Goal: Information Seeking & Learning: Learn about a topic

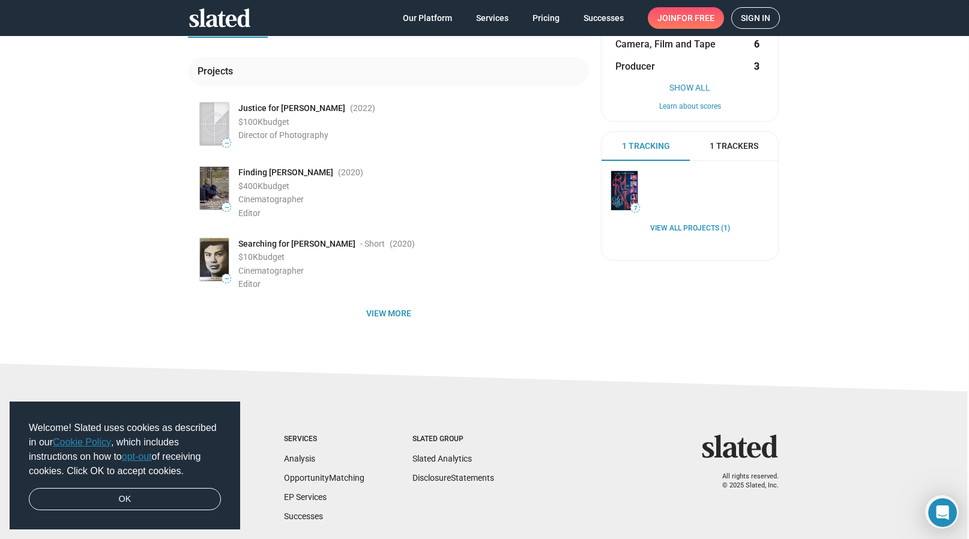
scroll to position [166, 0]
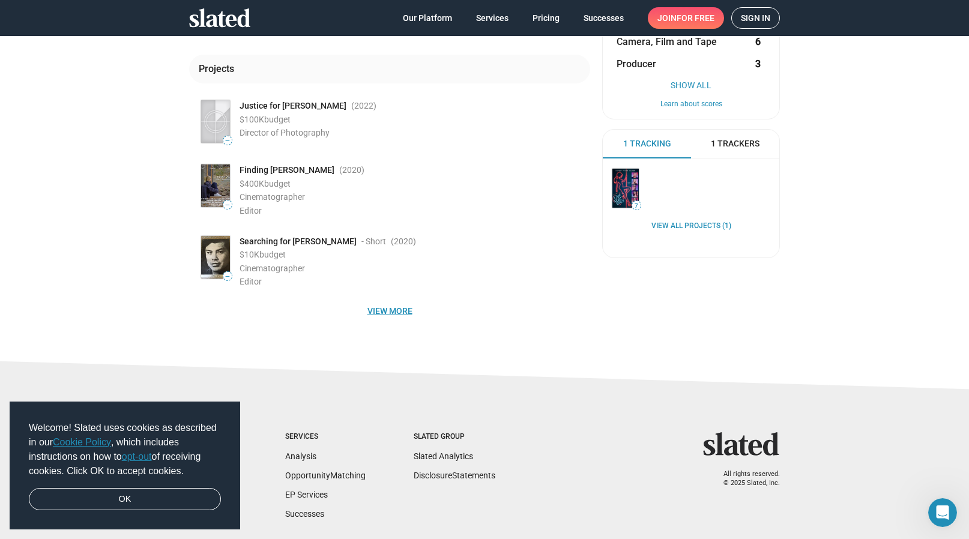
click at [395, 308] on span "View more" at bounding box center [390, 311] width 382 height 22
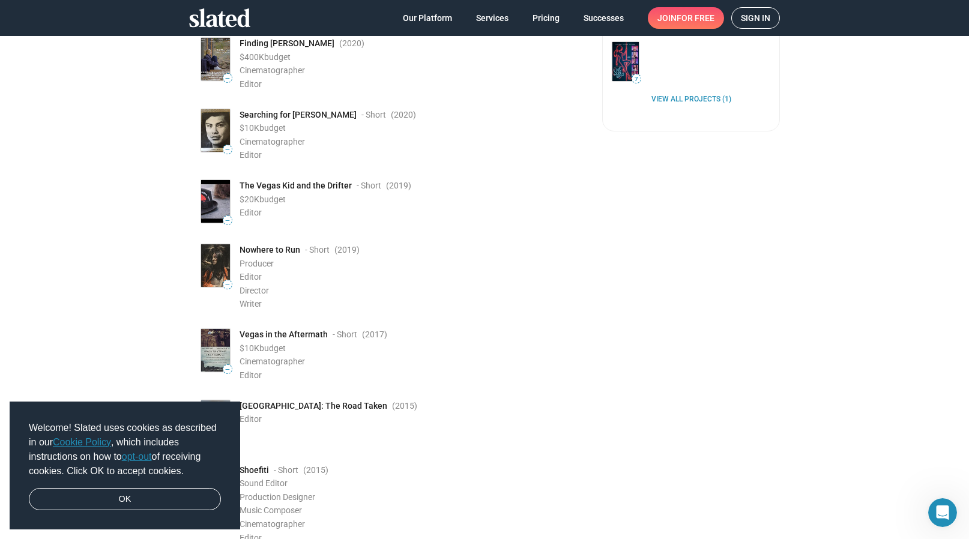
scroll to position [294, 0]
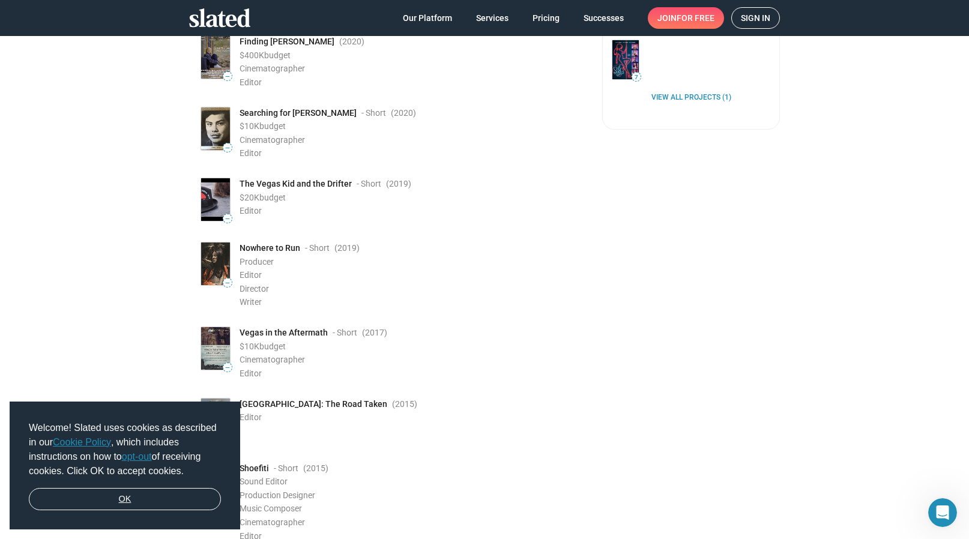
click at [116, 502] on link "OK" at bounding box center [125, 499] width 192 height 23
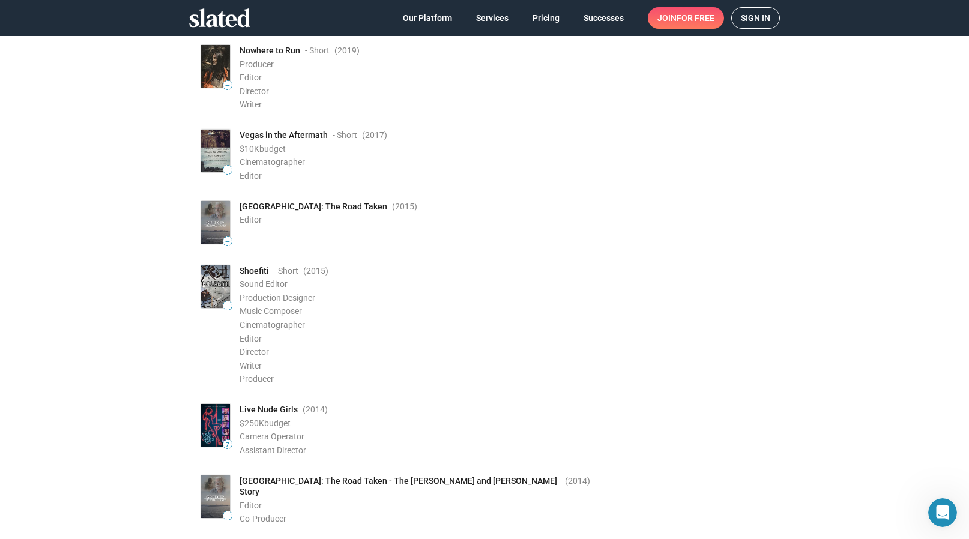
scroll to position [499, 0]
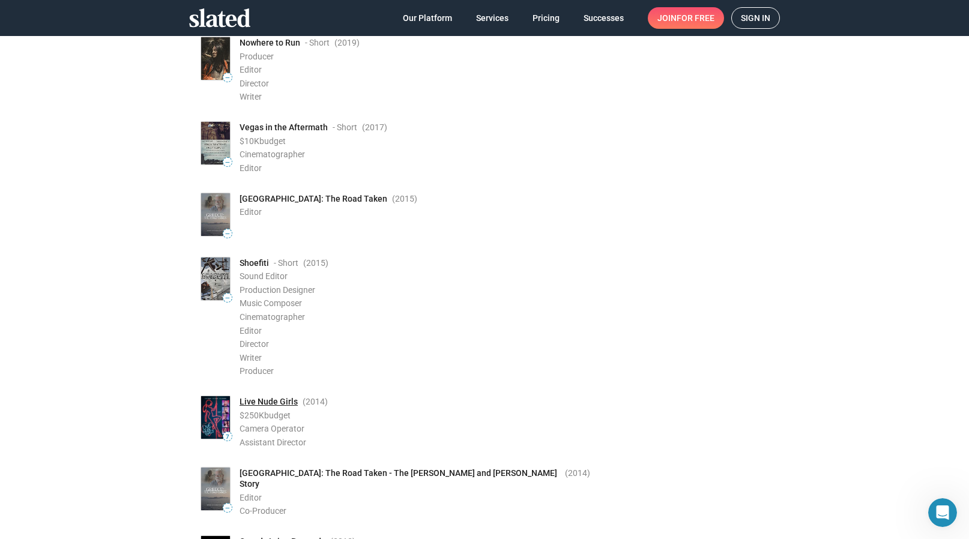
click at [269, 396] on link "Live Nude Girls" at bounding box center [268, 401] width 58 height 11
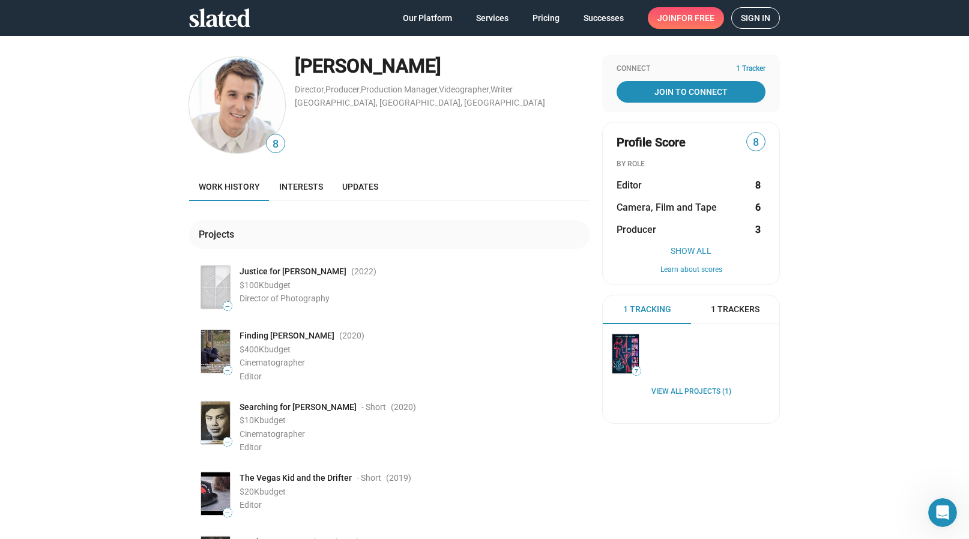
scroll to position [0, 0]
click at [296, 184] on span "Interests" at bounding box center [301, 187] width 44 height 10
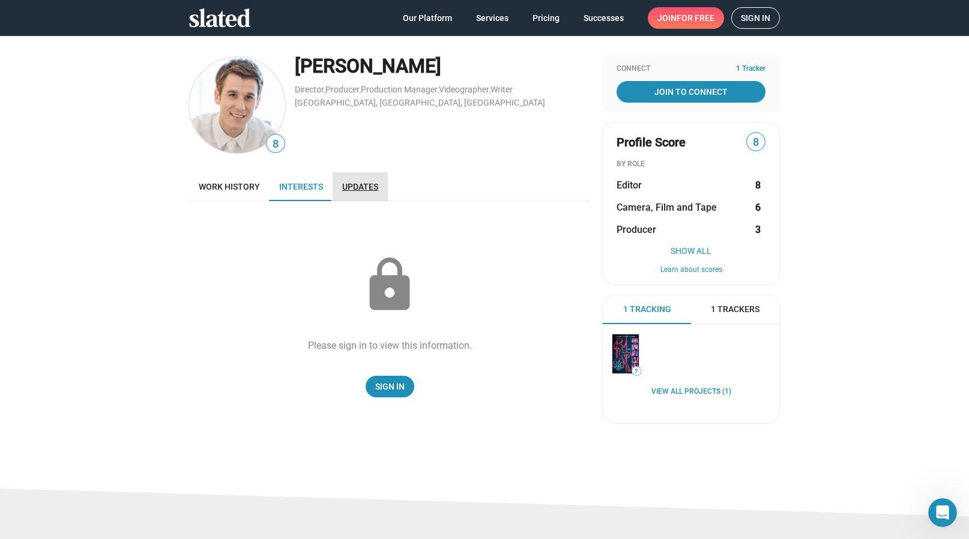
click at [345, 182] on span "Updates" at bounding box center [360, 187] width 36 height 10
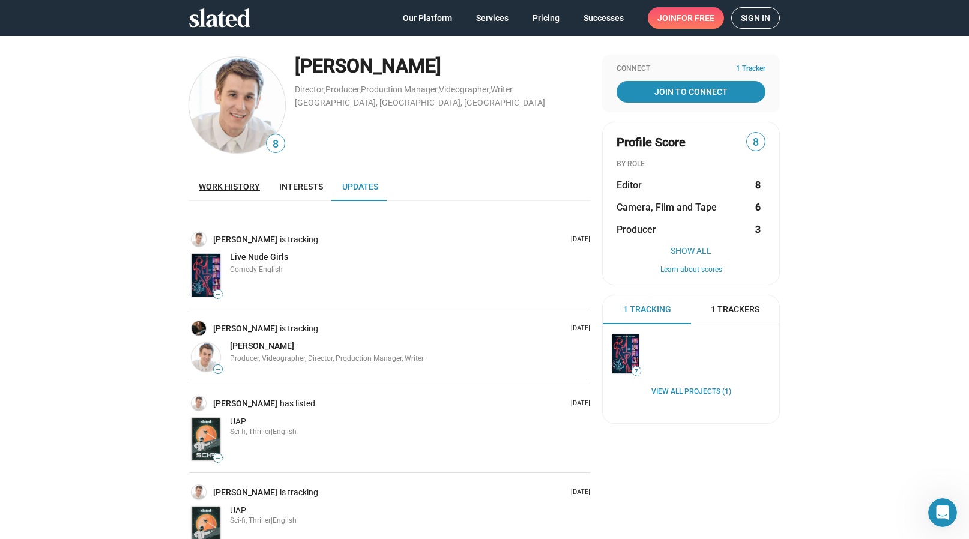
click at [245, 187] on span "Work history" at bounding box center [229, 187] width 61 height 10
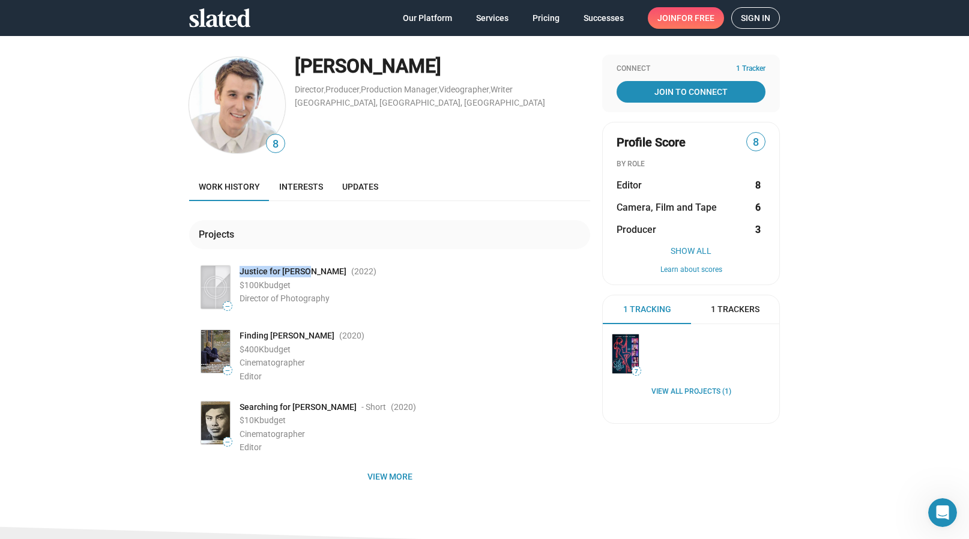
drag, startPoint x: 241, startPoint y: 271, endPoint x: 305, endPoint y: 271, distance: 64.8
click at [305, 271] on div "Justice for Lizzie (2022 )" at bounding box center [414, 271] width 350 height 11
